Goal: Check status

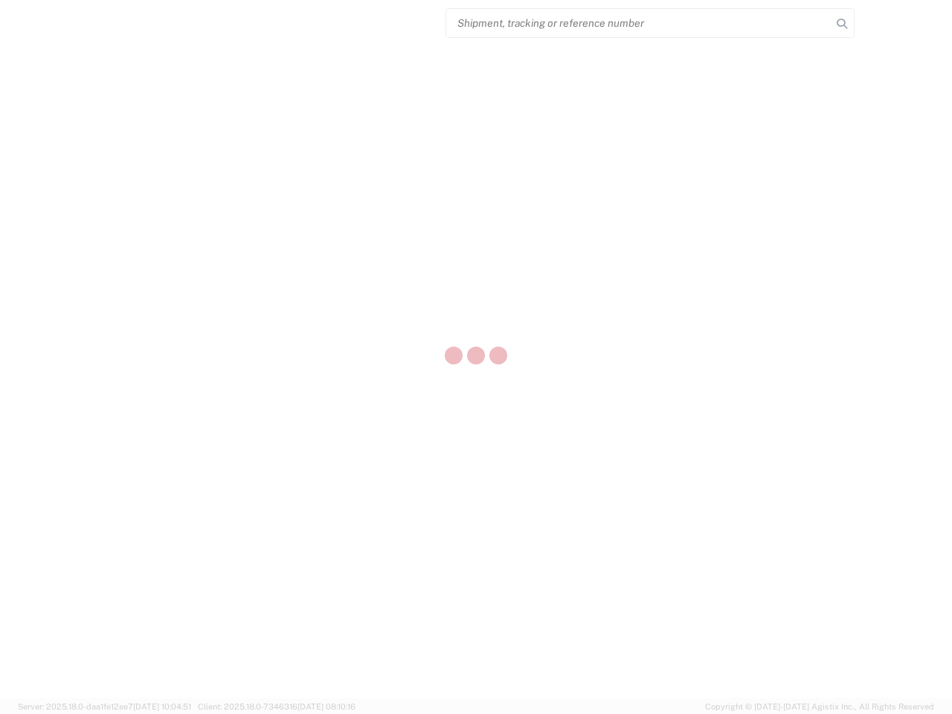
select select "US"
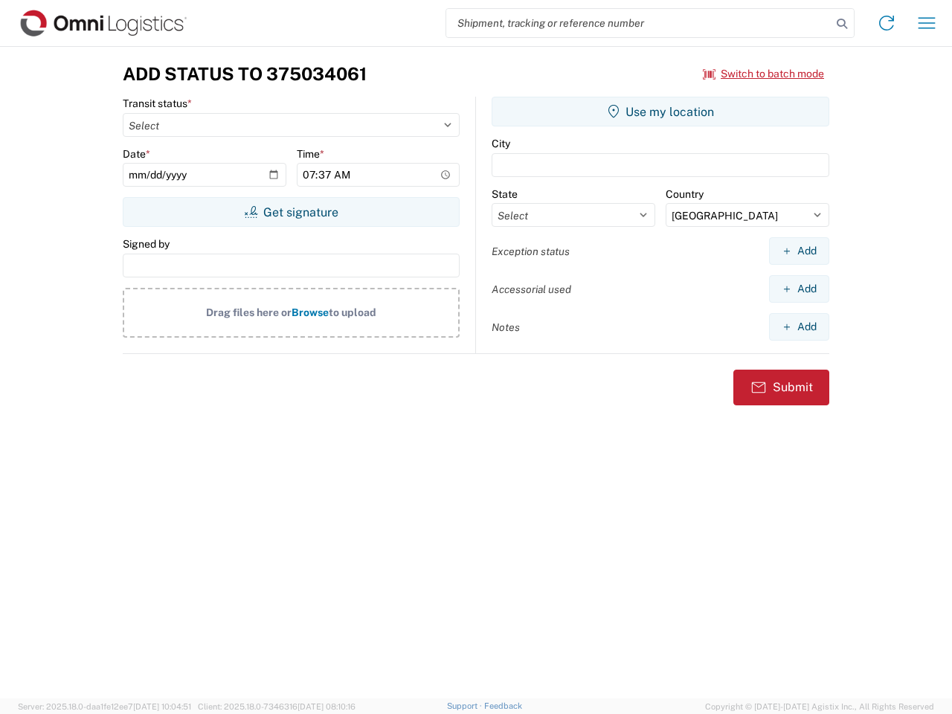
click at [639, 23] on input "search" at bounding box center [638, 23] width 385 height 28
click at [842, 24] on icon at bounding box center [841, 23] width 21 height 21
click at [886, 23] on icon at bounding box center [886, 23] width 24 height 24
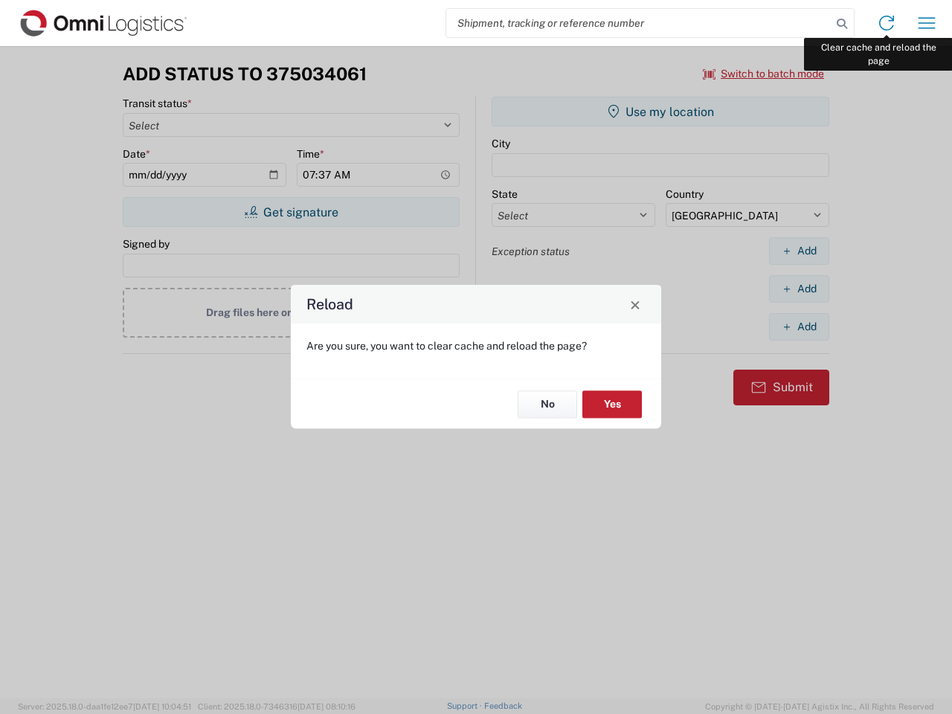
click at [926, 23] on div "Reload Are you sure, you want to clear cache and reload the page? No Yes" at bounding box center [476, 357] width 952 height 714
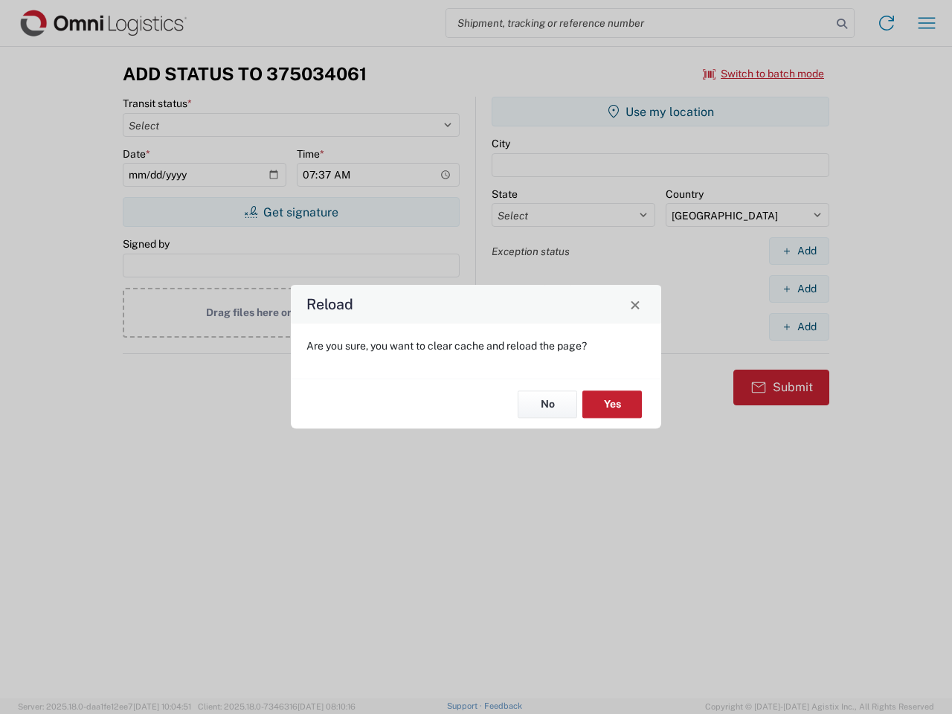
click at [764, 74] on div "Reload Are you sure, you want to clear cache and reload the page? No Yes" at bounding box center [476, 357] width 952 height 714
click at [291, 212] on div "Reload Are you sure, you want to clear cache and reload the page? No Yes" at bounding box center [476, 357] width 952 height 714
click at [660, 112] on div "Reload Are you sure, you want to clear cache and reload the page? No Yes" at bounding box center [476, 357] width 952 height 714
click at [799, 251] on div "Reload Are you sure, you want to clear cache and reload the page? No Yes" at bounding box center [476, 357] width 952 height 714
click at [799, 289] on div "Reload Are you sure, you want to clear cache and reload the page? No Yes" at bounding box center [476, 357] width 952 height 714
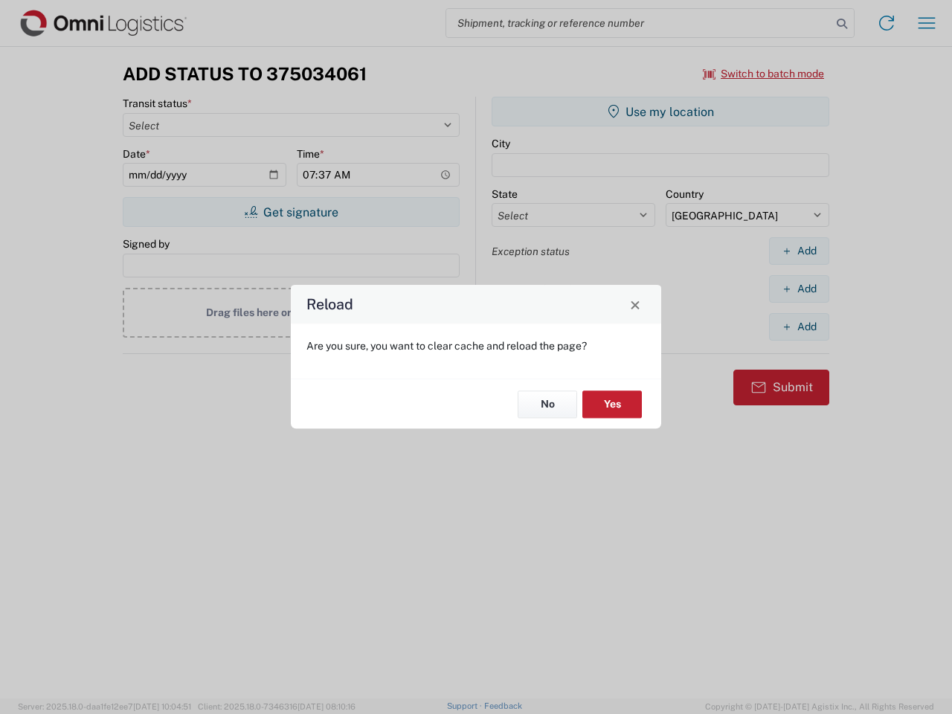
click at [799, 326] on div "Reload Are you sure, you want to clear cache and reload the page? No Yes" at bounding box center [476, 357] width 952 height 714
